Goal: Task Accomplishment & Management: Manage account settings

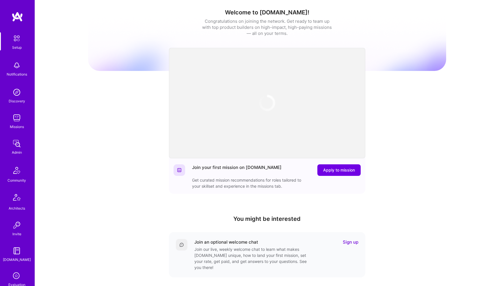
scroll to position [84, 0]
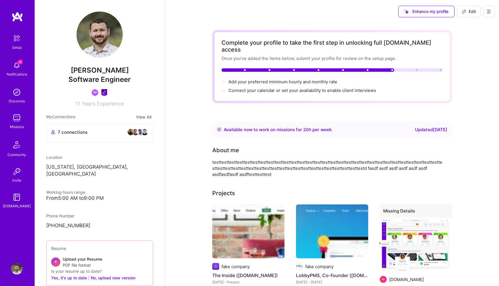
click at [489, 10] on icon at bounding box center [488, 11] width 3 height 3
click at [472, 25] on button "Settings" at bounding box center [472, 24] width 43 height 15
